Goal: Communication & Community: Ask a question

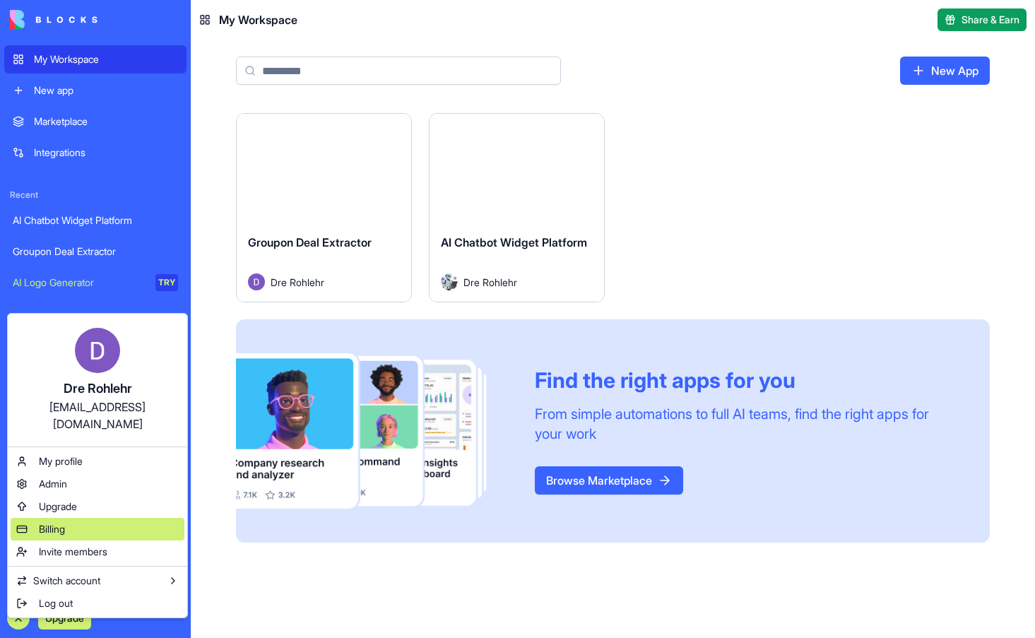
click at [50, 522] on span "Billing" at bounding box center [52, 529] width 26 height 14
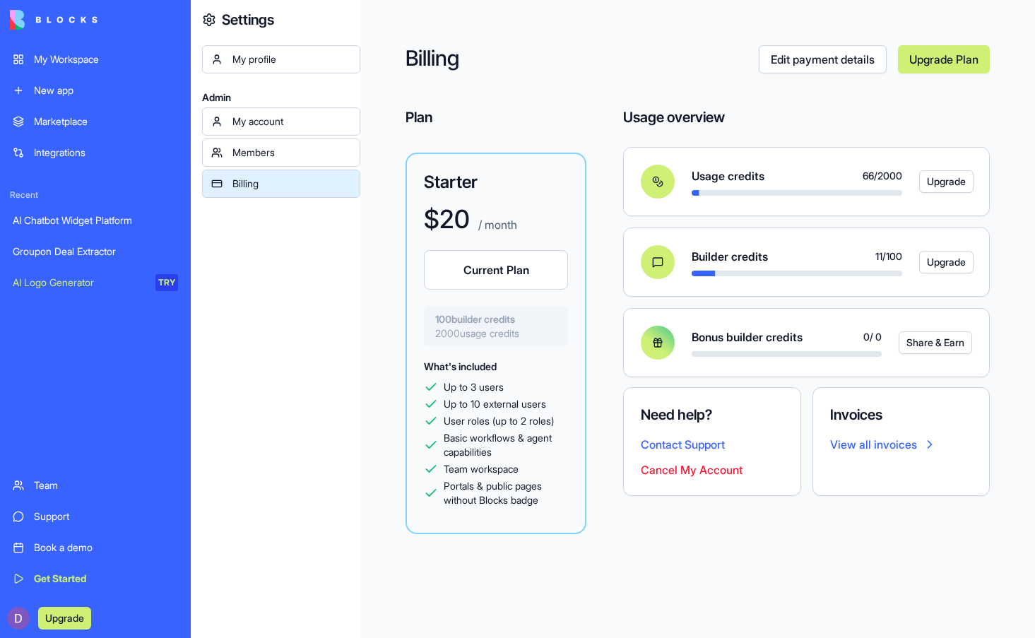
click at [782, 59] on link "Edit payment details" at bounding box center [823, 59] width 128 height 28
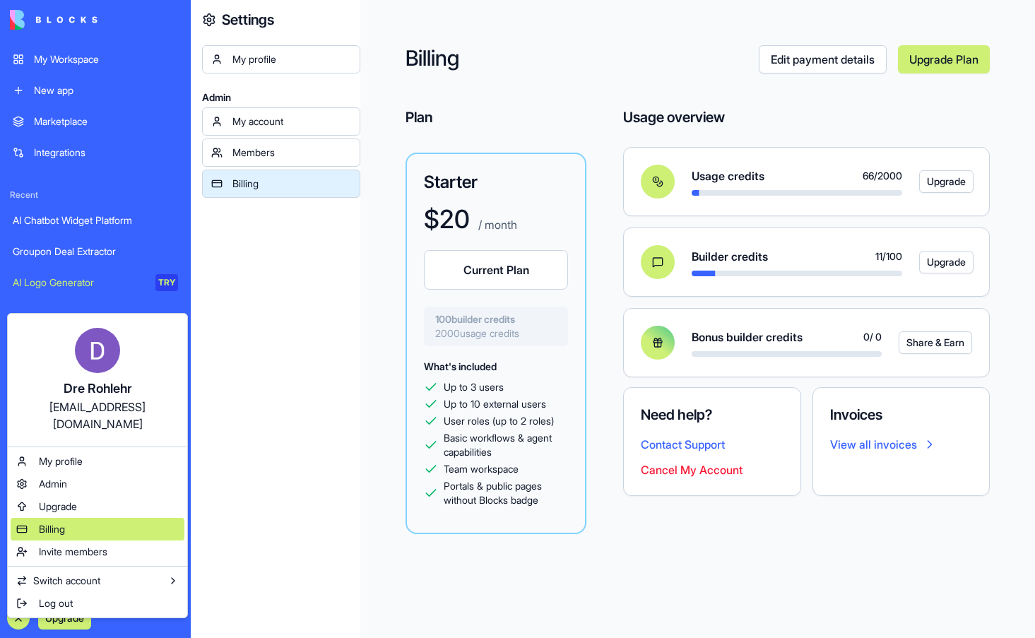
click at [64, 522] on span "Billing" at bounding box center [52, 529] width 26 height 14
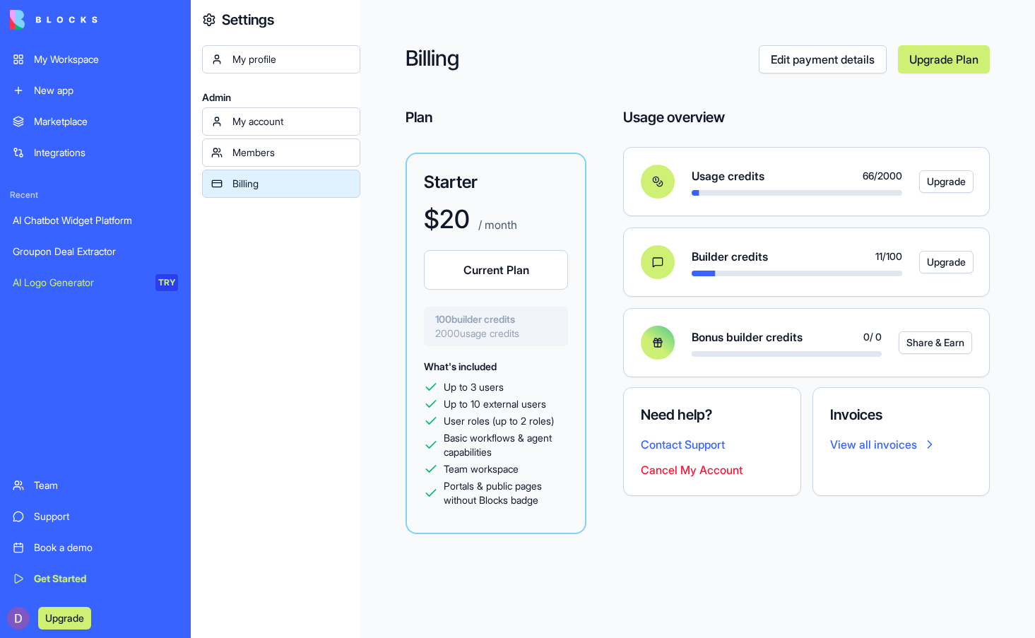
click at [837, 62] on link "Edit payment details" at bounding box center [823, 59] width 128 height 28
click at [249, 115] on div "My account" at bounding box center [291, 121] width 119 height 14
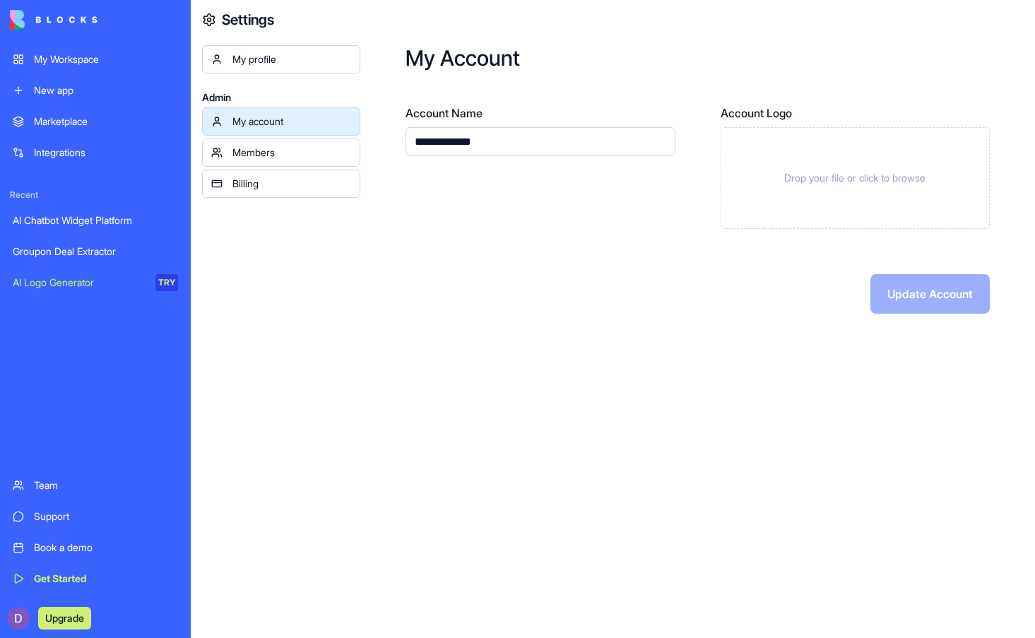
click at [241, 190] on div "Billing" at bounding box center [291, 184] width 119 height 14
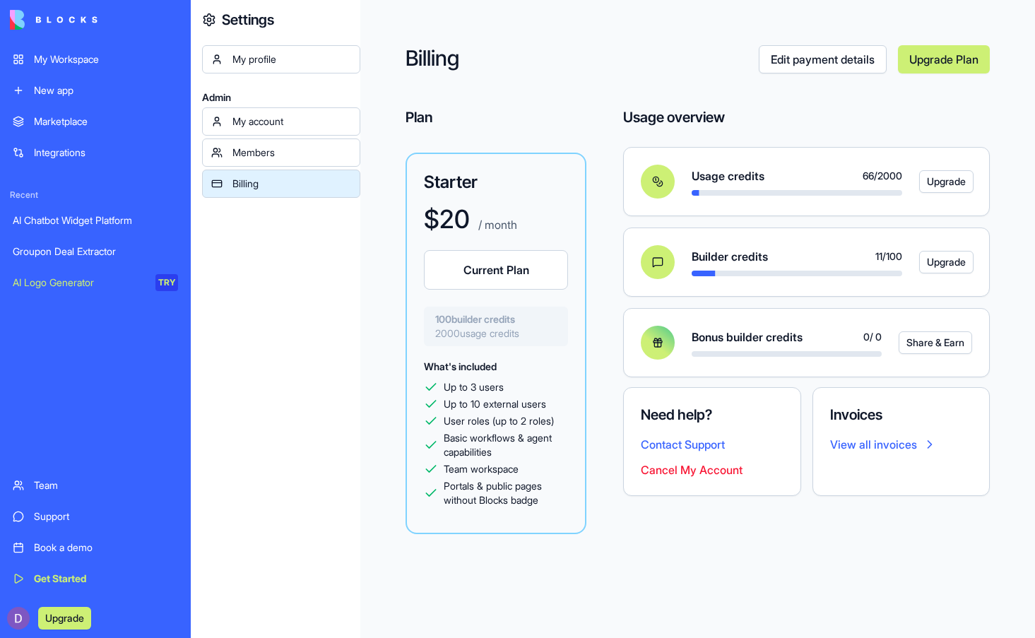
click at [899, 449] on link "View all invoices" at bounding box center [901, 444] width 143 height 17
click at [711, 449] on button "Contact Support" at bounding box center [683, 444] width 84 height 17
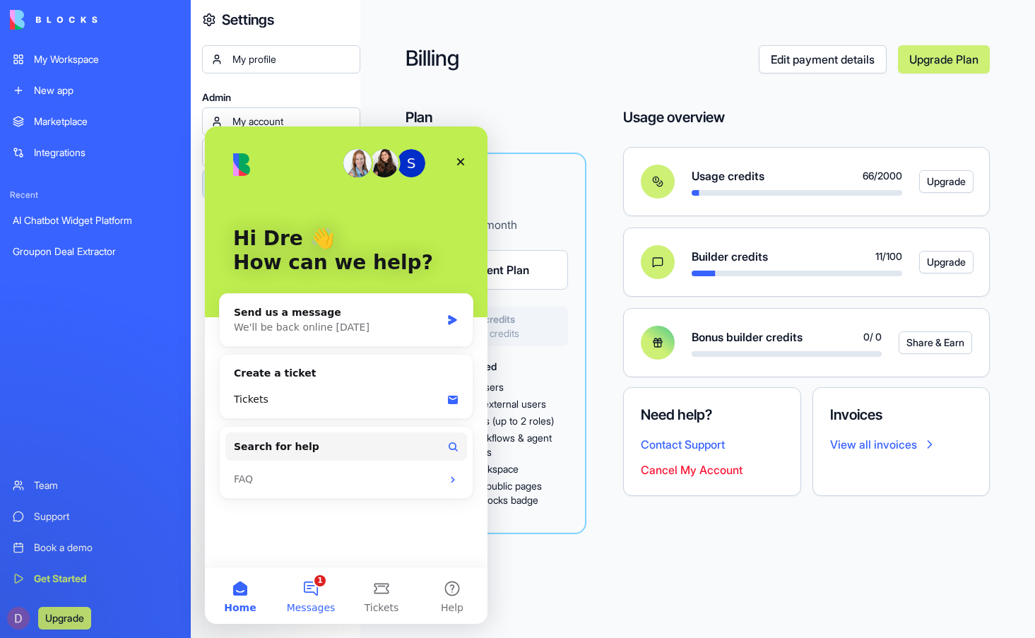
click at [319, 586] on button "1 Messages" at bounding box center [311, 595] width 71 height 57
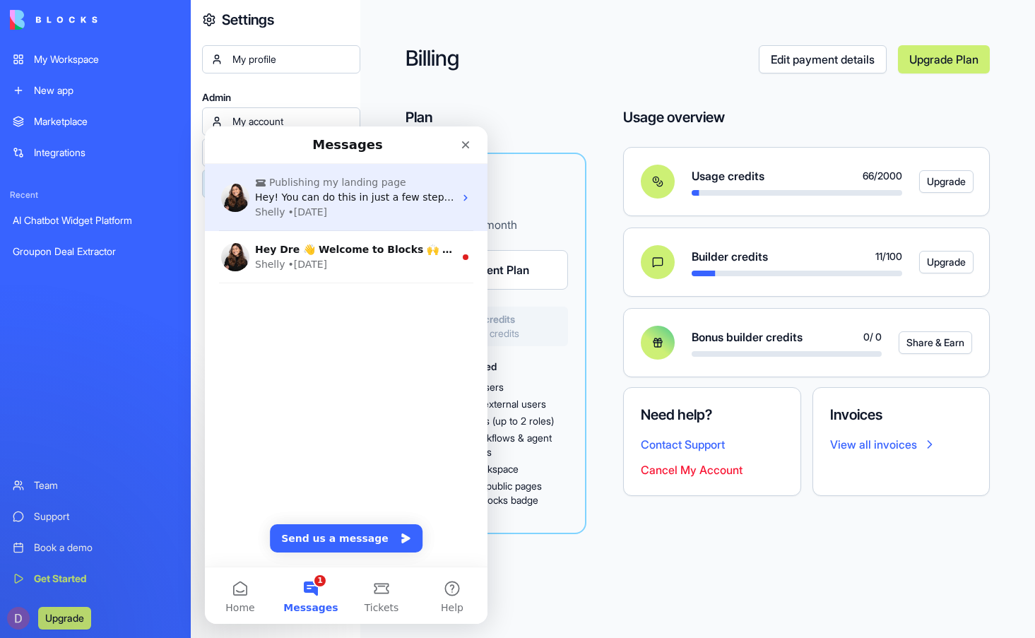
click at [329, 192] on span "Hey! You can do this in just a few steps: 1. Go to the ‘Invite & Share’ button.…" at bounding box center [853, 196] width 1197 height 11
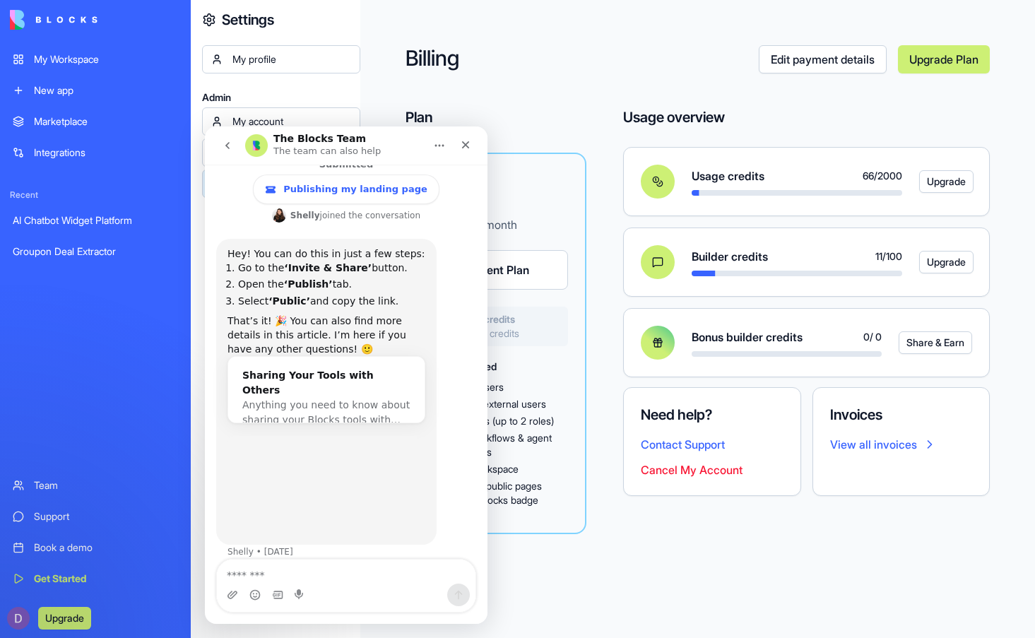
scroll to position [124, 0]
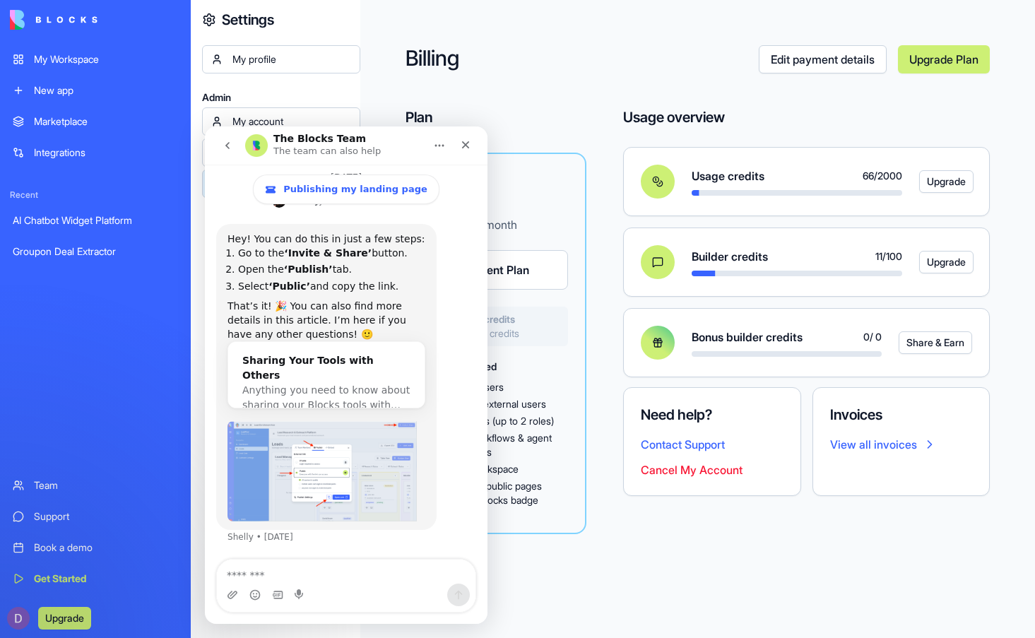
click at [32, 52] on link "My Workspace" at bounding box center [95, 59] width 182 height 28
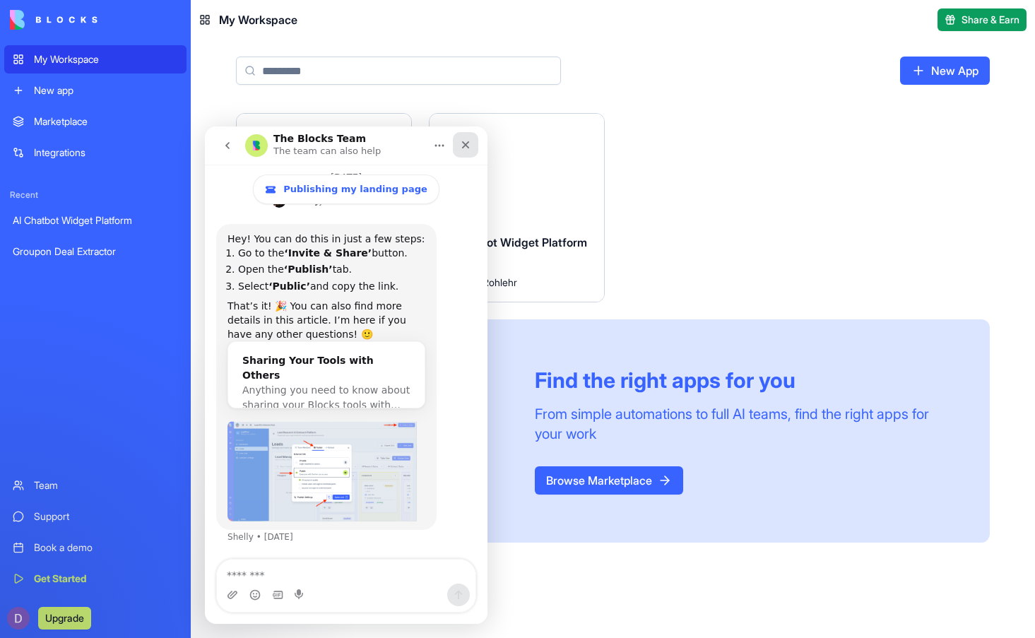
click at [465, 146] on icon "Close" at bounding box center [466, 145] width 8 height 8
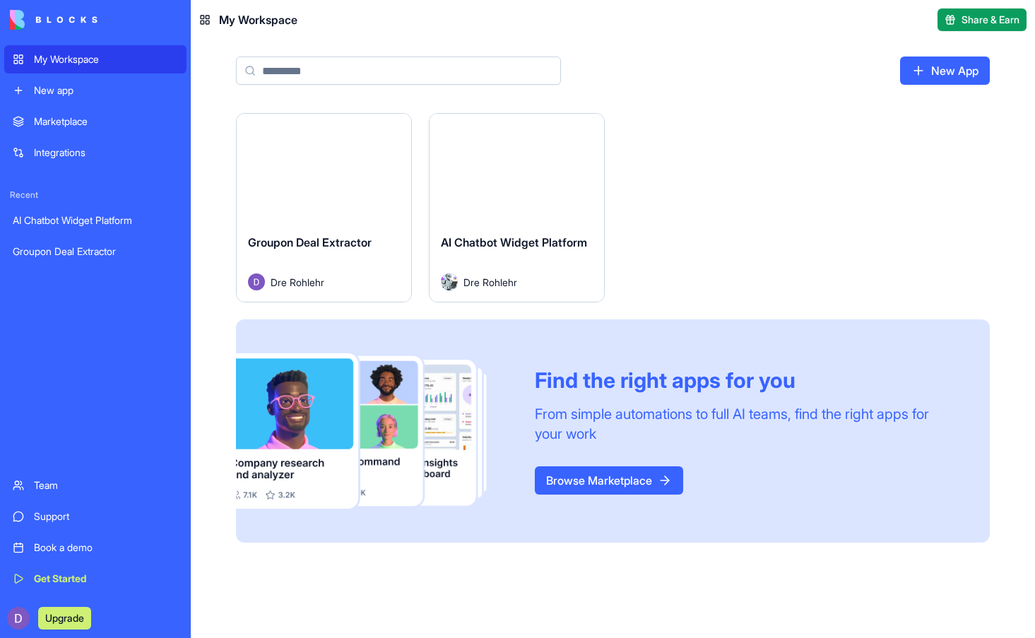
scroll to position [124, 0]
click at [383, 183] on div "Launch" at bounding box center [324, 168] width 174 height 109
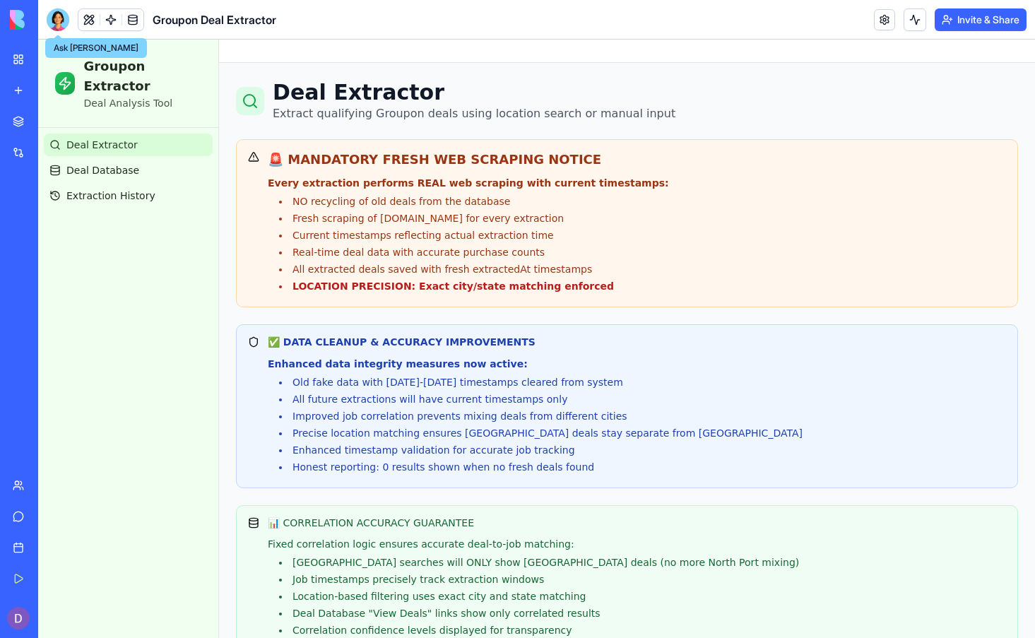
click at [53, 18] on div at bounding box center [58, 19] width 23 height 23
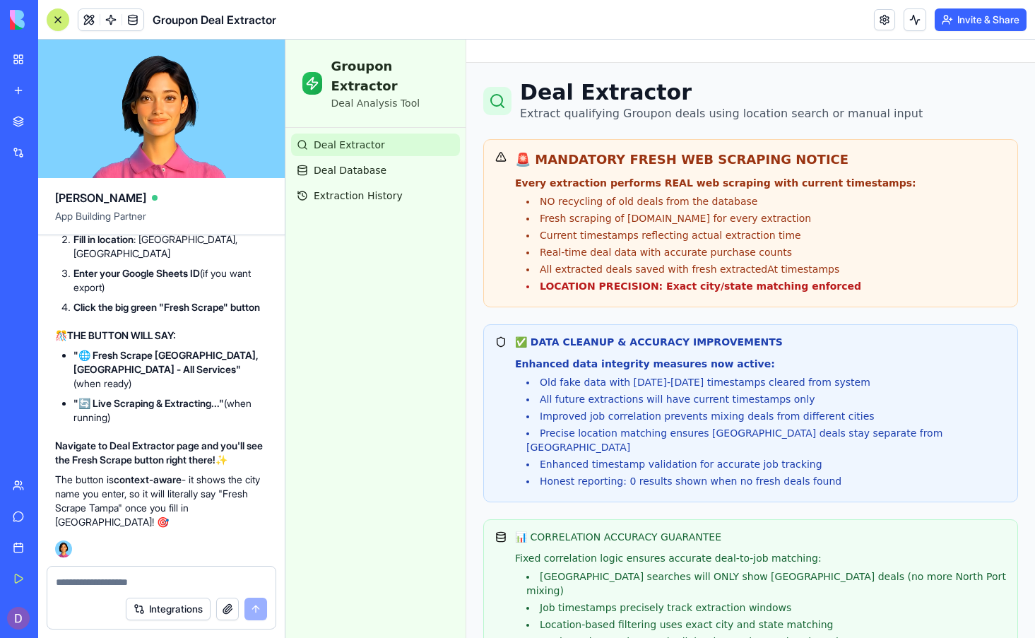
click at [20, 57] on link "My Workspace" at bounding box center [32, 59] width 57 height 28
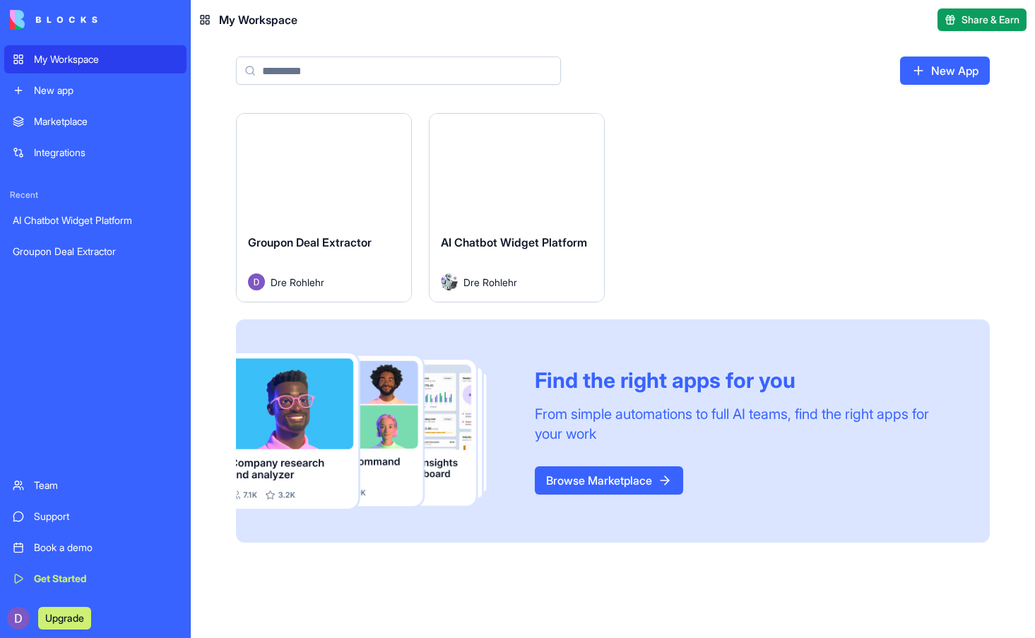
click at [572, 148] on div "Launch" at bounding box center [517, 168] width 174 height 109
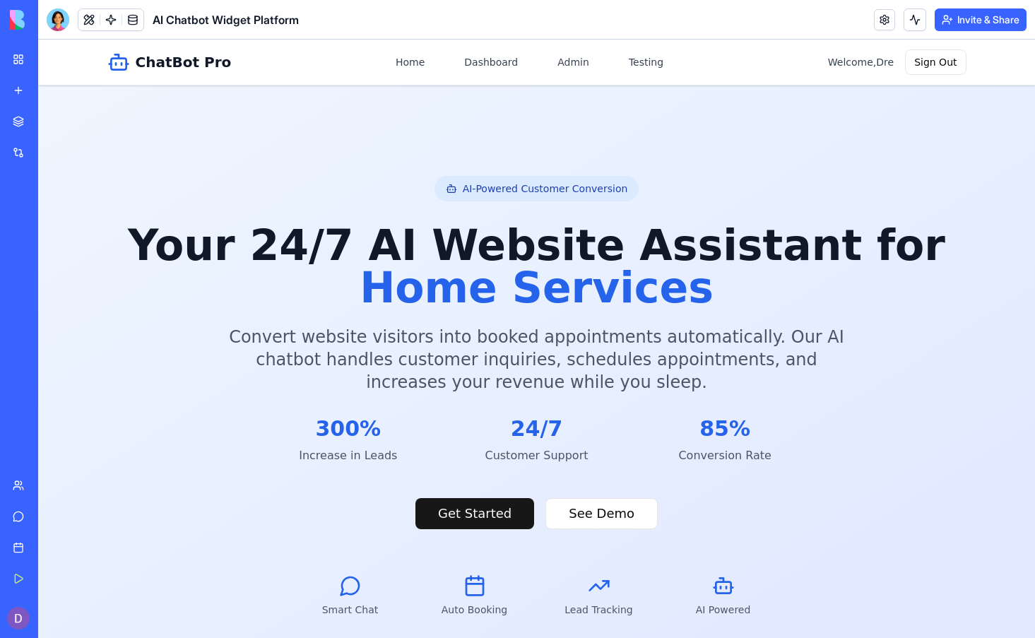
drag, startPoint x: 1029, startPoint y: 72, endPoint x: 1046, endPoint y: 59, distance: 21.6
click at [1007, 19] on button "Invite & Share" at bounding box center [981, 19] width 92 height 23
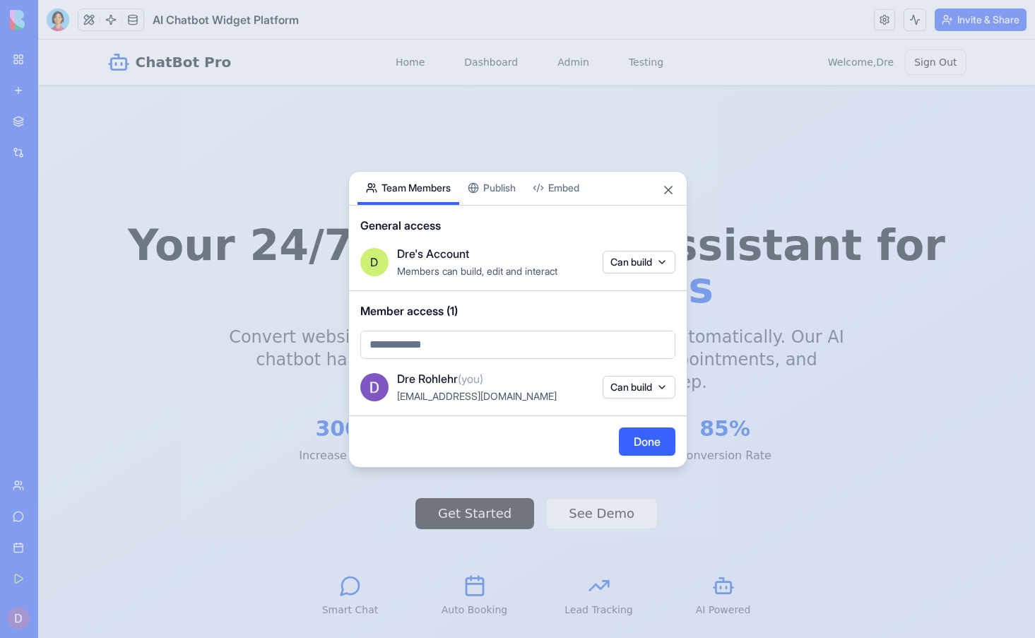
click at [561, 190] on button "Embed" at bounding box center [556, 188] width 64 height 33
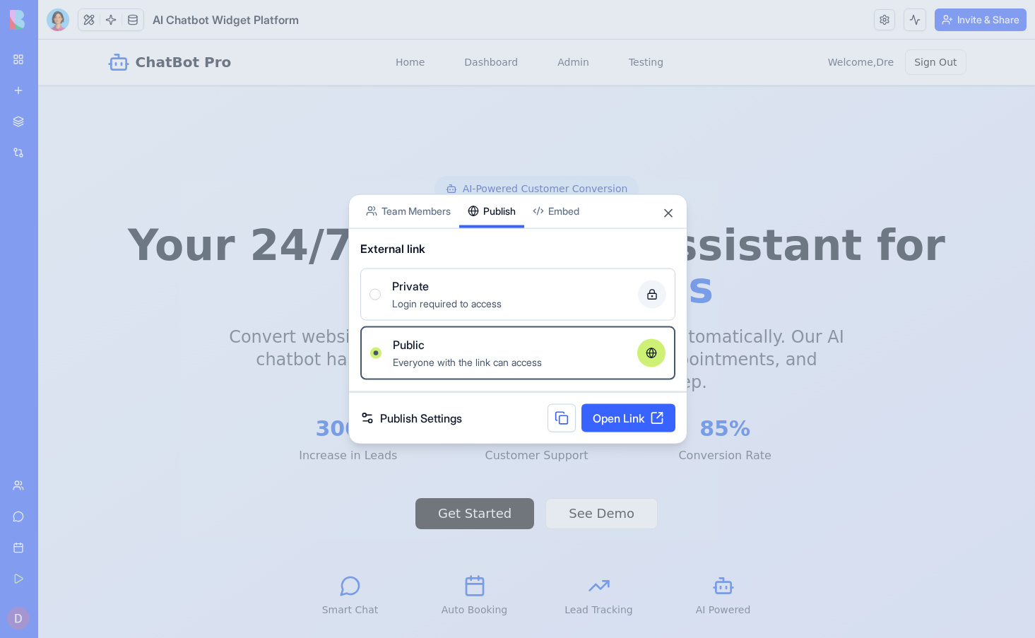
click at [516, 199] on button "Publish" at bounding box center [491, 210] width 65 height 33
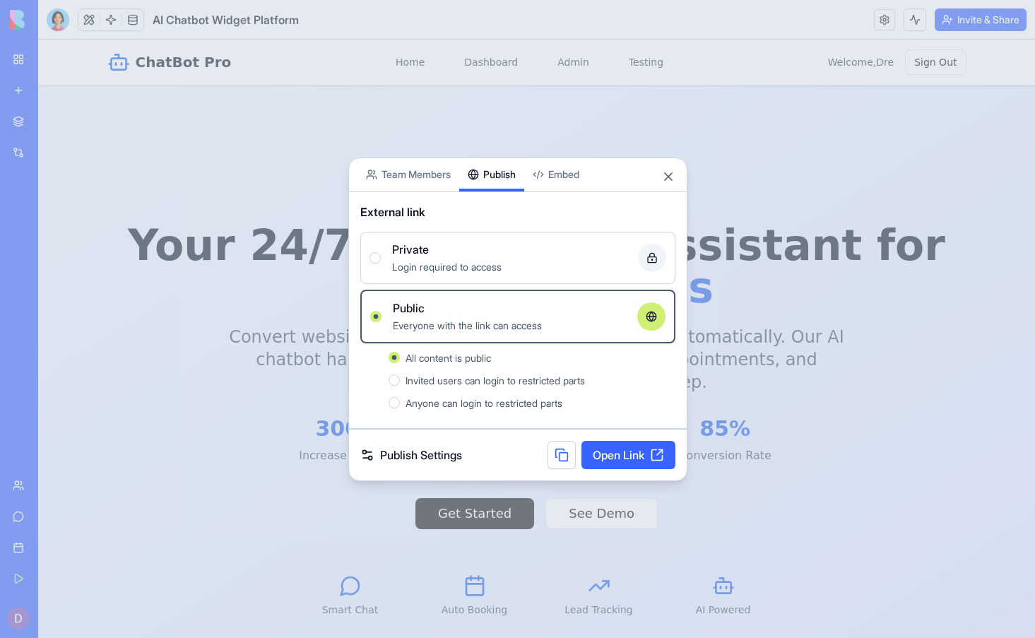
click at [868, 98] on div at bounding box center [517, 319] width 1035 height 638
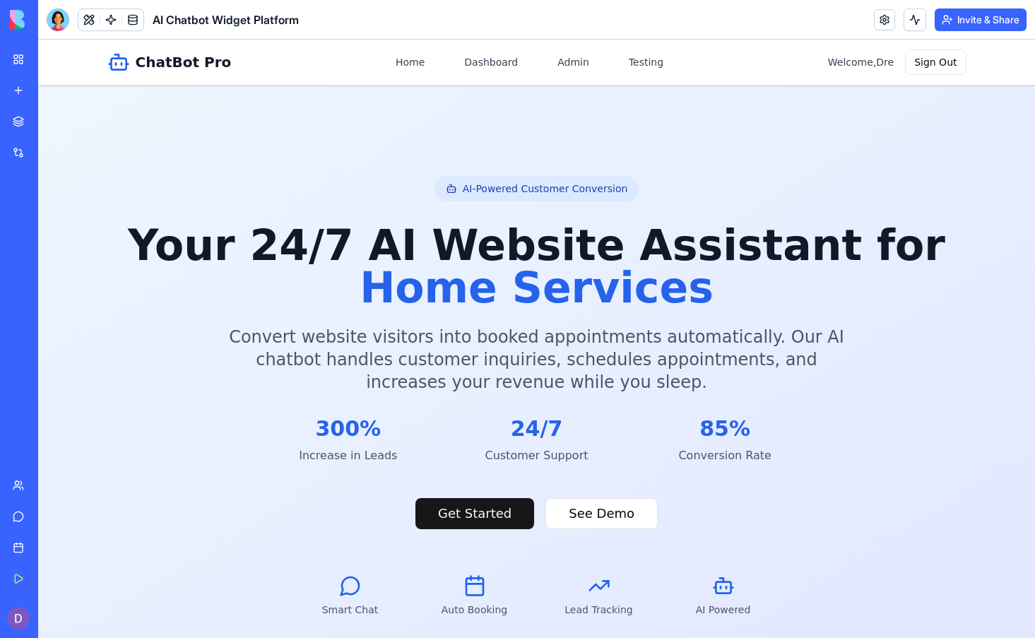
click at [880, 20] on link at bounding box center [884, 19] width 21 height 21
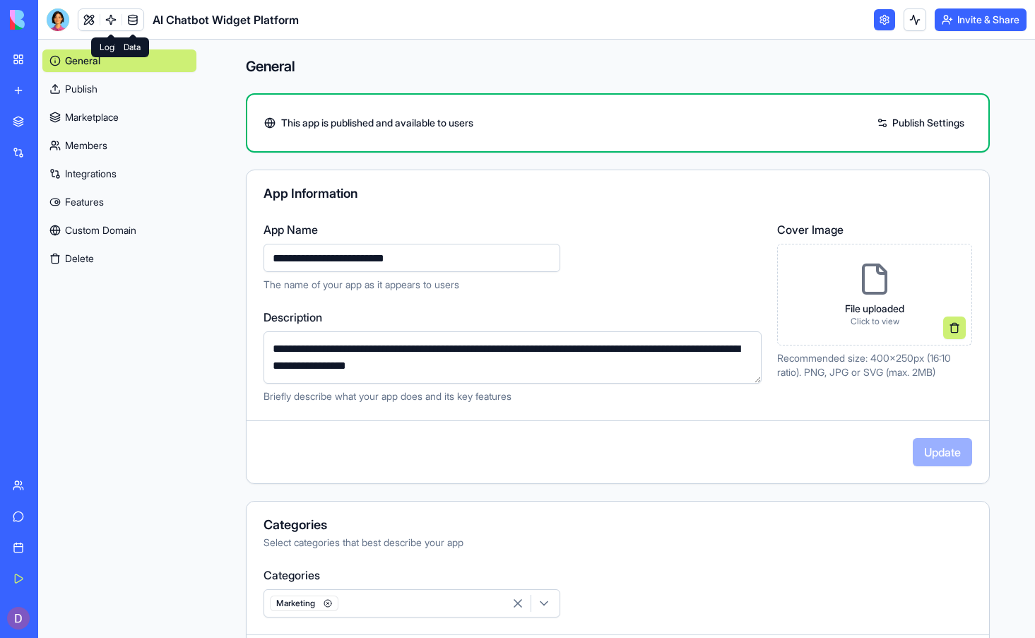
click at [131, 18] on link at bounding box center [132, 19] width 21 height 21
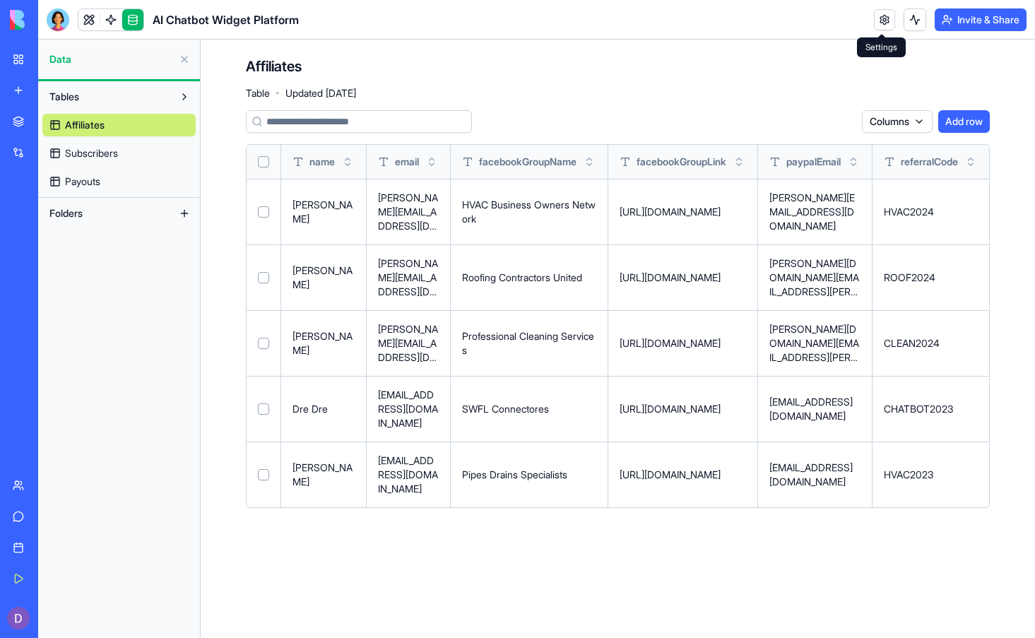
click at [884, 21] on link at bounding box center [884, 19] width 21 height 21
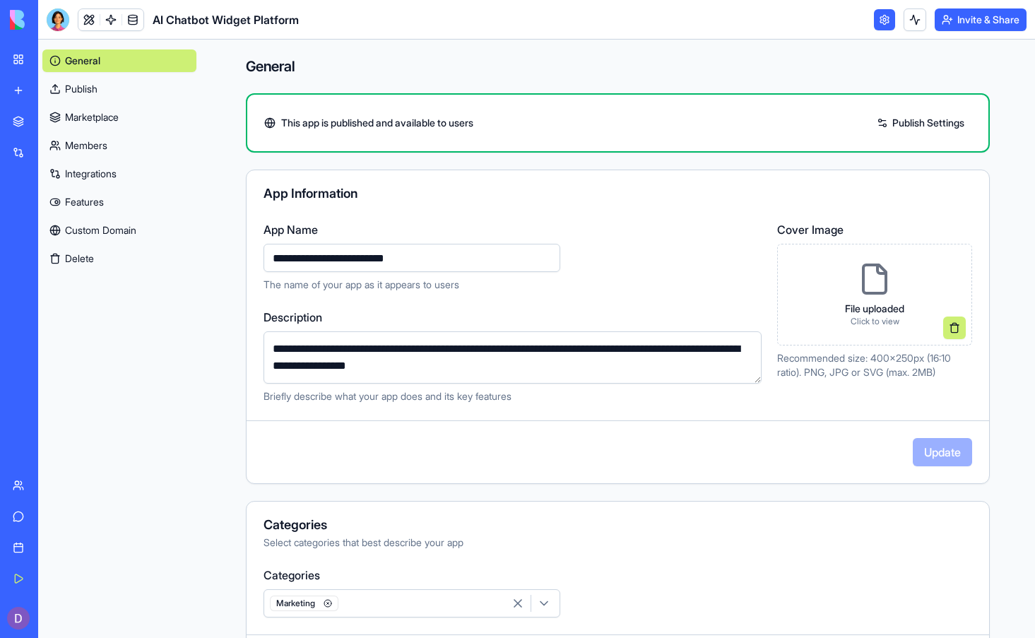
click at [88, 232] on link "Custom Domain" at bounding box center [119, 230] width 154 height 23
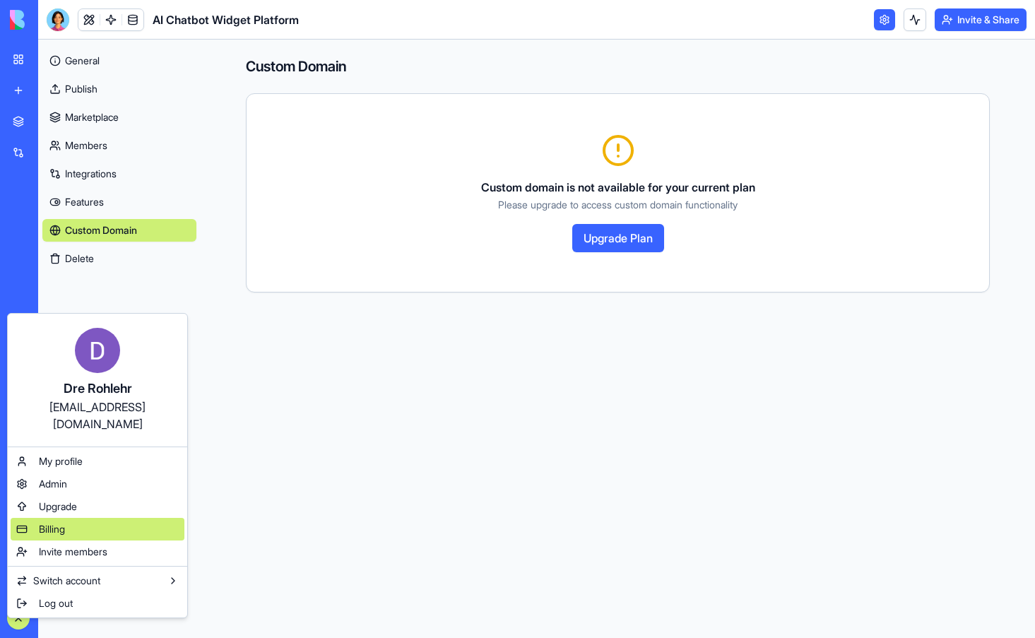
click at [75, 523] on div "Billing" at bounding box center [98, 529] width 174 height 23
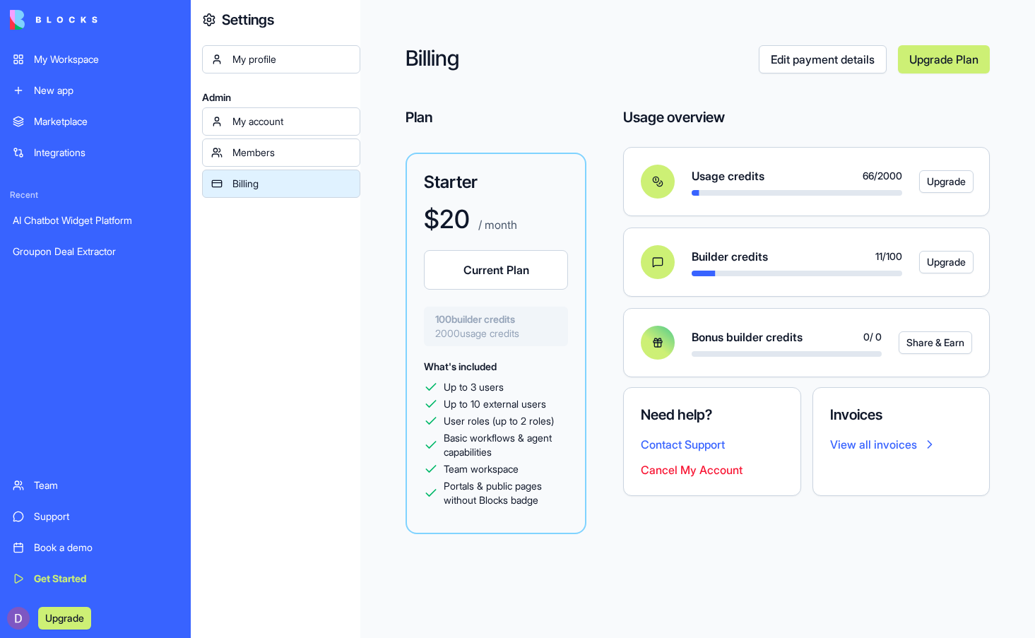
click at [680, 444] on button "Contact Support" at bounding box center [683, 444] width 84 height 17
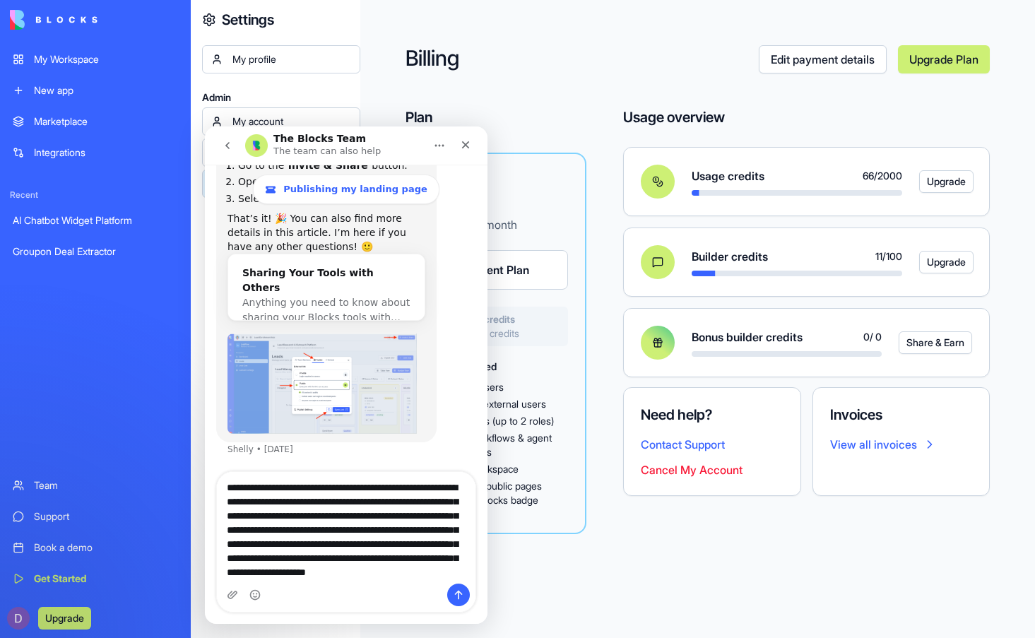
scroll to position [23, 0]
type textarea "**********"
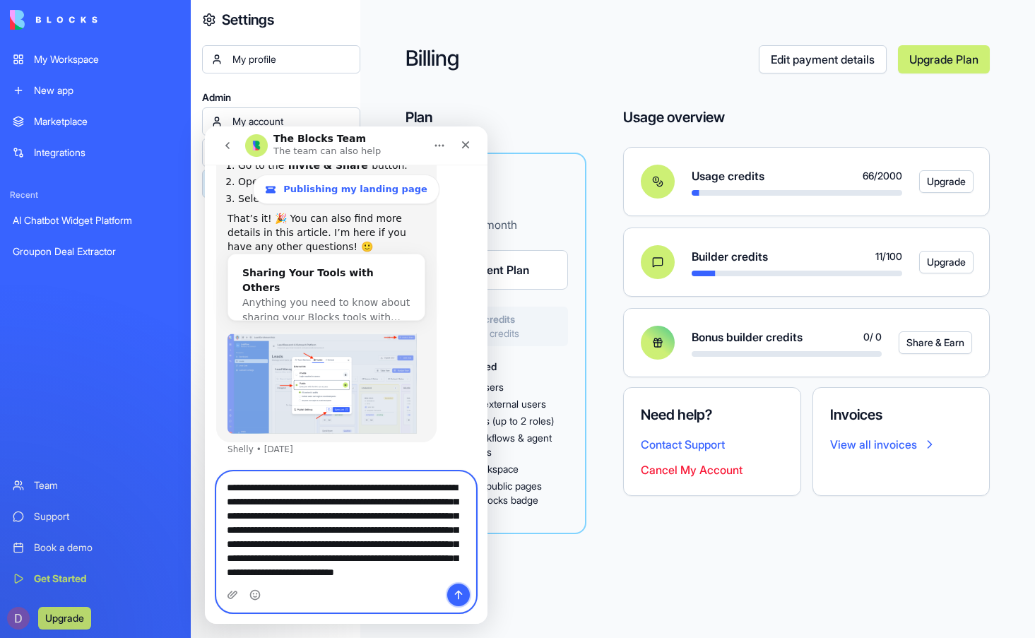
click at [459, 594] on icon "Send a message…" at bounding box center [458, 594] width 11 height 11
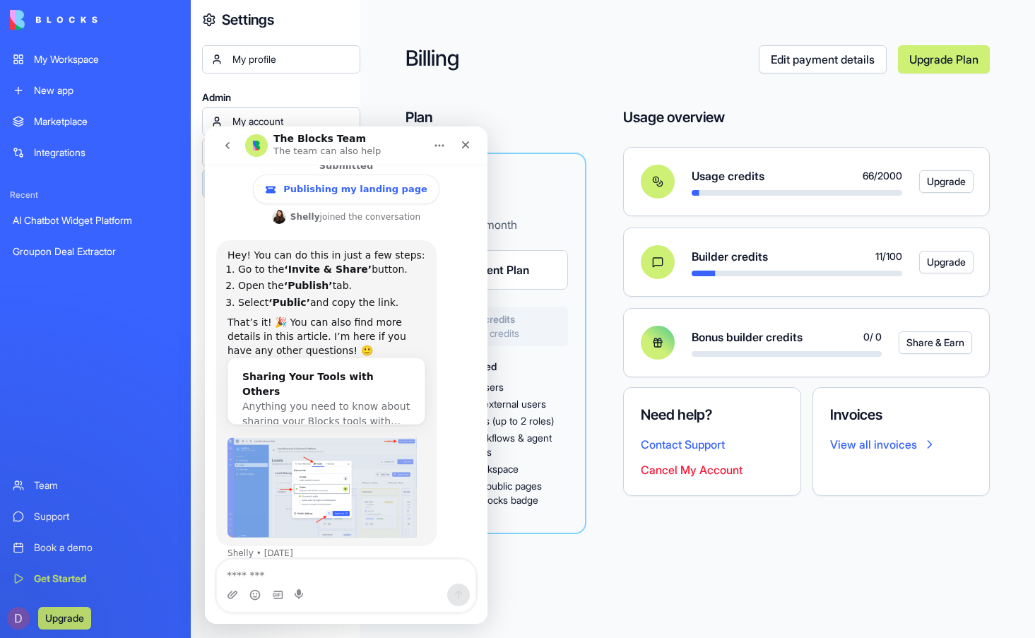
scroll to position [11, 0]
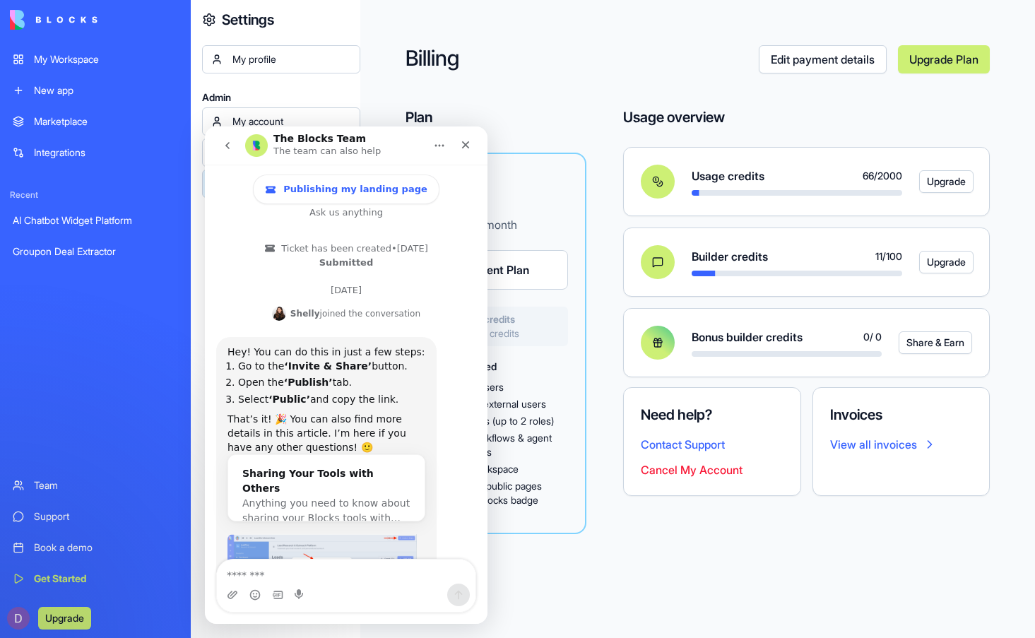
drag, startPoint x: 483, startPoint y: 365, endPoint x: 693, endPoint y: 329, distance: 213.0
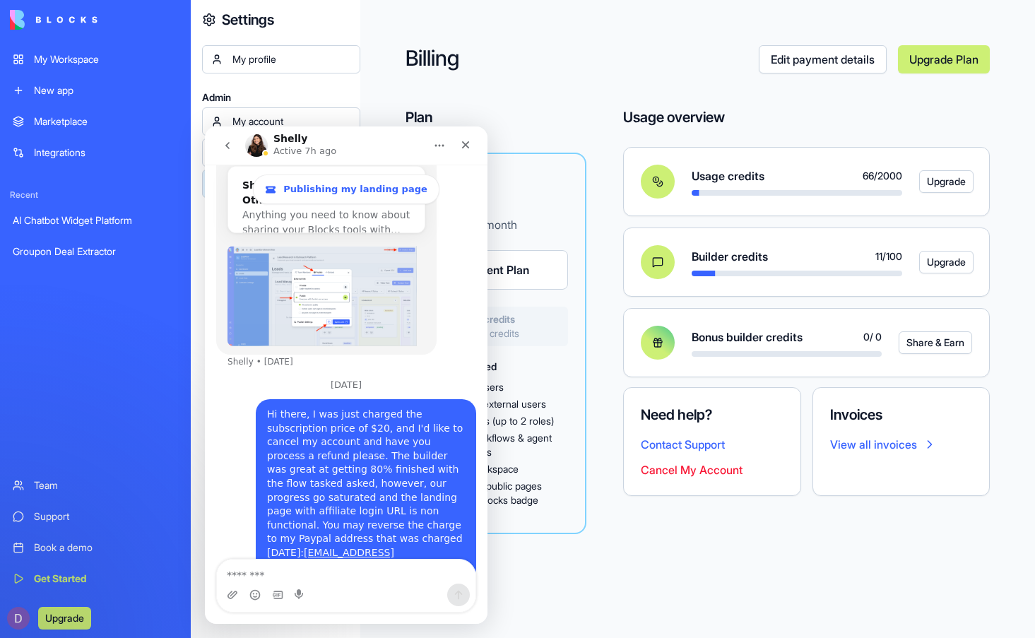
scroll to position [309, 0]
